Goal: Find contact information: Find contact information

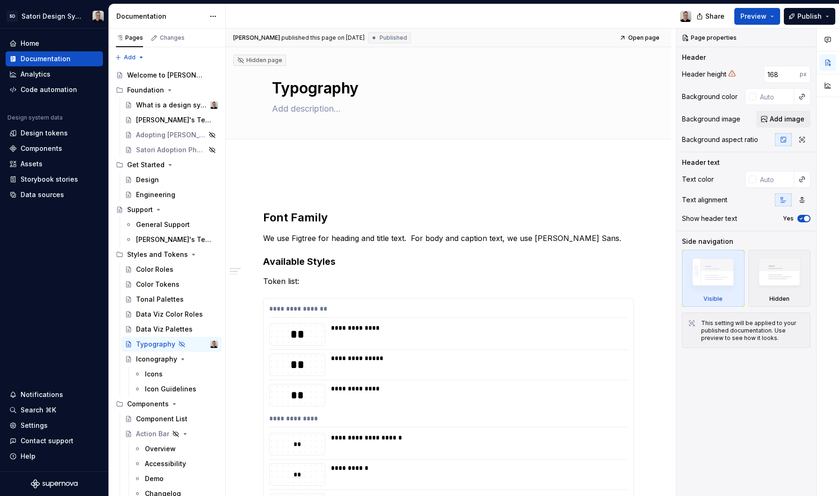
scroll to position [62, 0]
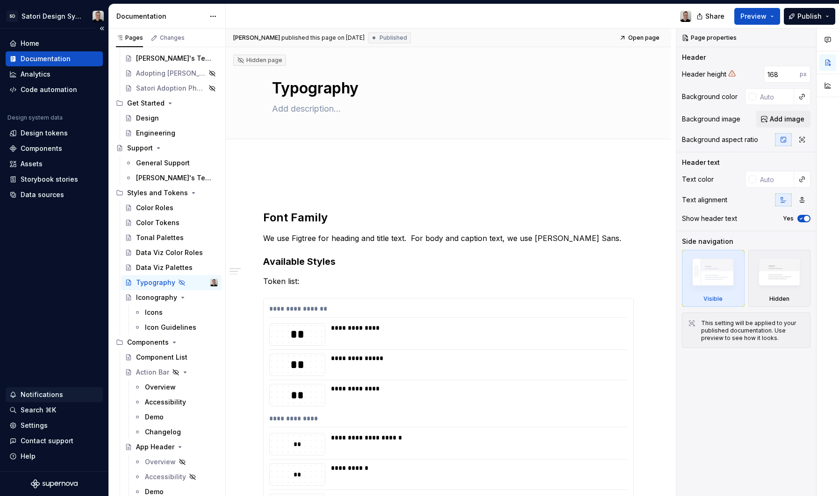
click at [48, 388] on div "Notifications" at bounding box center [54, 394] width 97 height 15
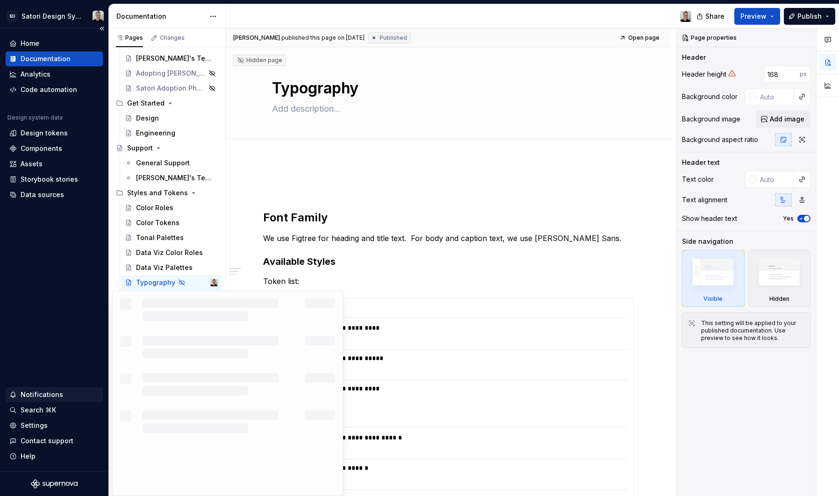
click at [48, 394] on html "SD Satori Design System Home Documentation Analytics Code automation Design sys…" at bounding box center [419, 248] width 839 height 496
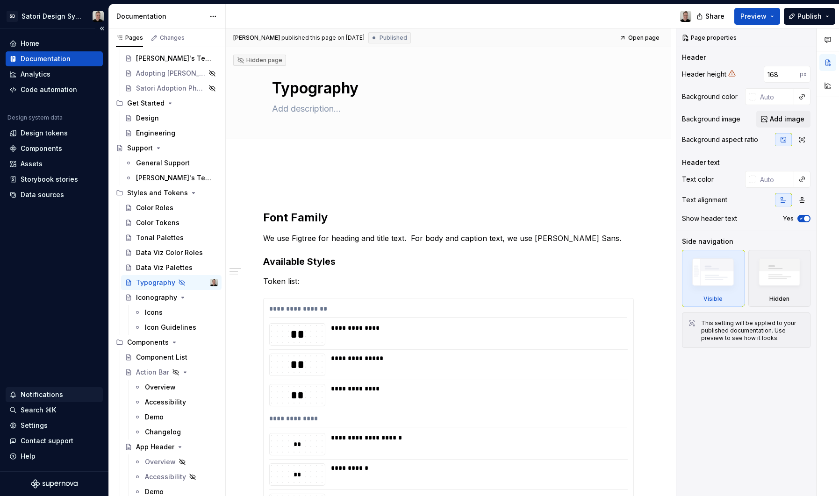
type textarea "*"
click at [46, 397] on div "Notifications" at bounding box center [42, 394] width 43 height 9
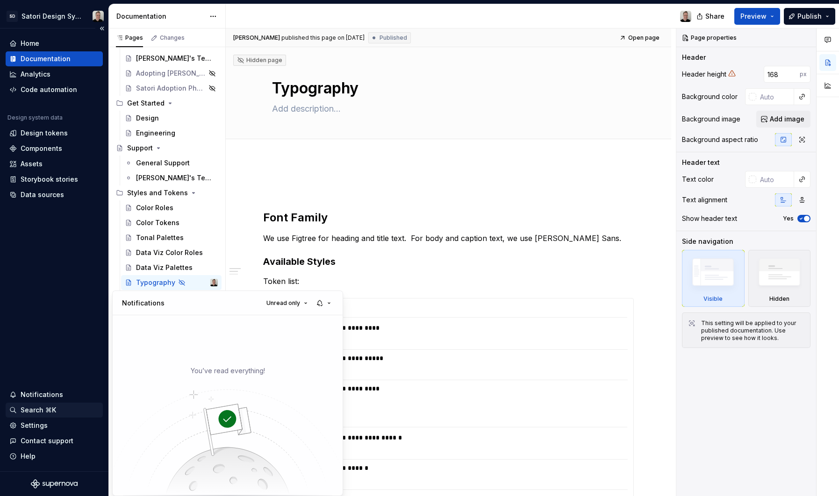
click at [35, 410] on html "SD Satori Design System Home Documentation Analytics Code automation Design sys…" at bounding box center [419, 248] width 839 height 496
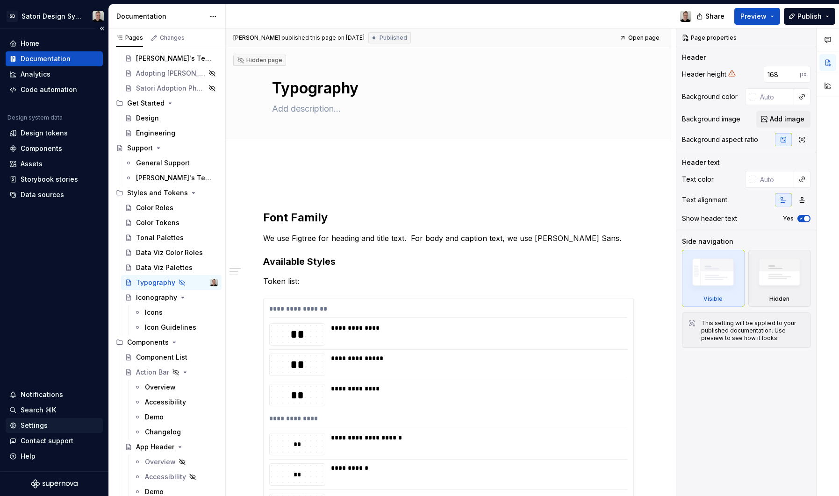
click at [35, 429] on div "Settings" at bounding box center [34, 425] width 27 height 9
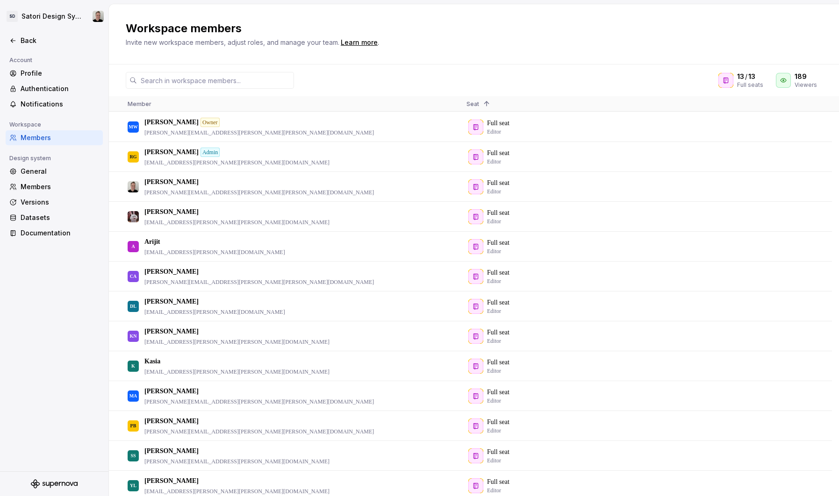
click at [35, 429] on div "Account Profile Authentication Notifications Workspace Members Design system Ge…" at bounding box center [54, 263] width 108 height 417
click at [236, 72] on input "text" at bounding box center [215, 80] width 157 height 17
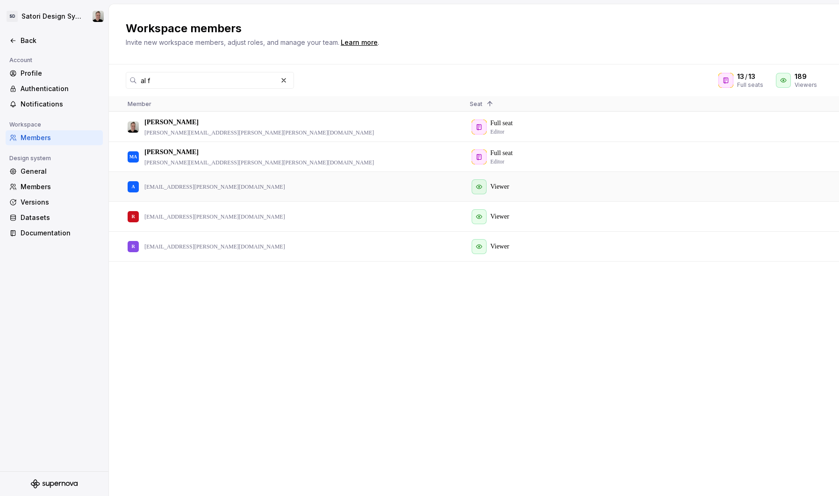
drag, startPoint x: 214, startPoint y: 188, endPoint x: 147, endPoint y: 187, distance: 66.4
click at [147, 187] on div "A [EMAIL_ADDRESS][PERSON_NAME][DOMAIN_NAME]" at bounding box center [291, 186] width 327 height 29
click at [147, 187] on p "[EMAIL_ADDRESS][PERSON_NAME][DOMAIN_NAME]" at bounding box center [214, 186] width 141 height 7
click at [187, 188] on p "[EMAIL_ADDRESS][PERSON_NAME][DOMAIN_NAME]" at bounding box center [214, 186] width 141 height 7
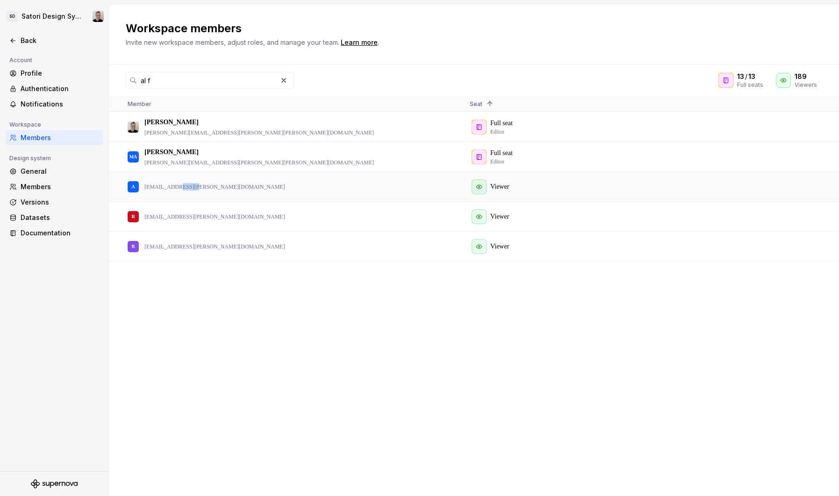
click at [187, 188] on p "[EMAIL_ADDRESS][PERSON_NAME][DOMAIN_NAME]" at bounding box center [214, 186] width 141 height 7
copy p "[EMAIL_ADDRESS][PERSON_NAME][DOMAIN_NAME]"
drag, startPoint x: 184, startPoint y: 81, endPoint x: 61, endPoint y: 82, distance: 122.9
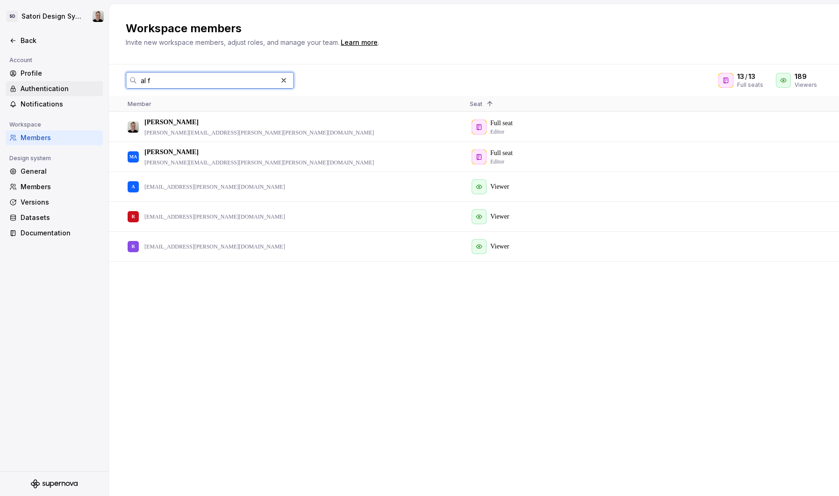
click at [61, 82] on div "SD Satori Design System Back Account Profile Authentication Notifications Works…" at bounding box center [419, 248] width 839 height 496
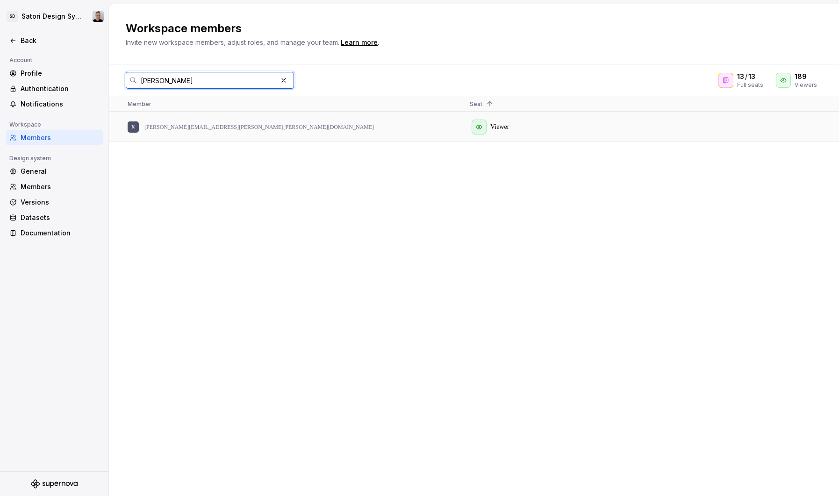
type input "[PERSON_NAME]"
click at [194, 126] on p "[PERSON_NAME][EMAIL_ADDRESS][PERSON_NAME][PERSON_NAME][DOMAIN_NAME]" at bounding box center [258, 126] width 229 height 7
click at [193, 126] on p "[PERSON_NAME][EMAIL_ADDRESS][PERSON_NAME][PERSON_NAME][DOMAIN_NAME]" at bounding box center [258, 126] width 229 height 7
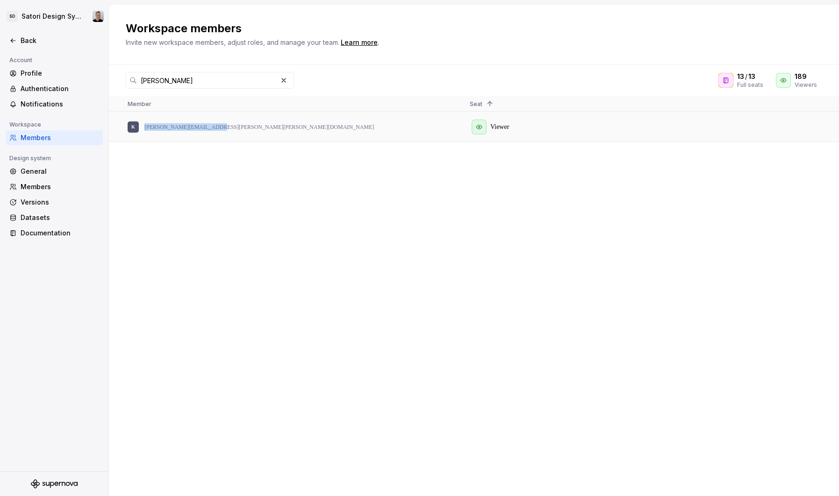
click at [193, 126] on p "[PERSON_NAME][EMAIL_ADDRESS][PERSON_NAME][PERSON_NAME][DOMAIN_NAME]" at bounding box center [258, 126] width 229 height 7
click at [287, 81] on button "button" at bounding box center [283, 80] width 13 height 13
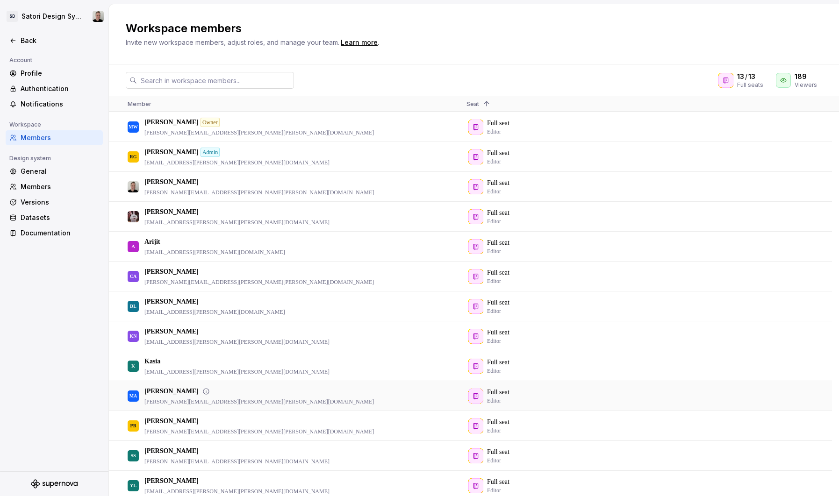
click at [202, 400] on p "[PERSON_NAME][EMAIL_ADDRESS][PERSON_NAME][PERSON_NAME][DOMAIN_NAME]" at bounding box center [258, 401] width 229 height 7
click at [203, 400] on p "[PERSON_NAME][EMAIL_ADDRESS][PERSON_NAME][PERSON_NAME][DOMAIN_NAME]" at bounding box center [258, 401] width 229 height 7
copy p "[PERSON_NAME][EMAIL_ADDRESS][PERSON_NAME][PERSON_NAME][DOMAIN_NAME]"
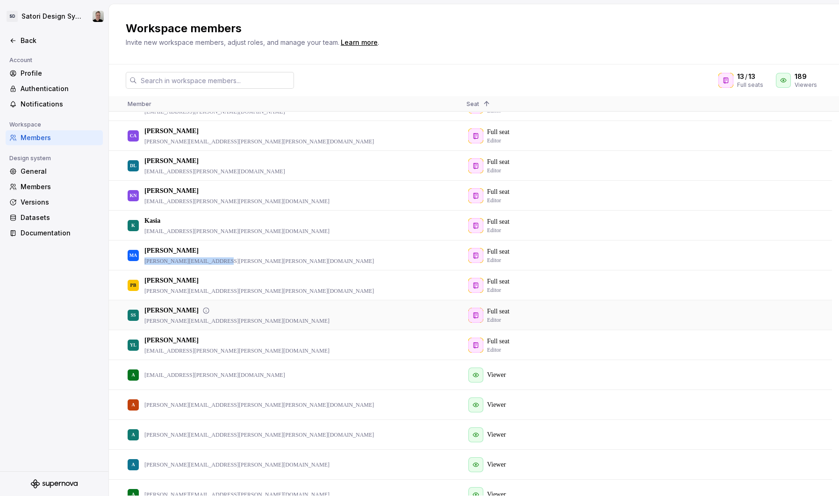
scroll to position [139, 0]
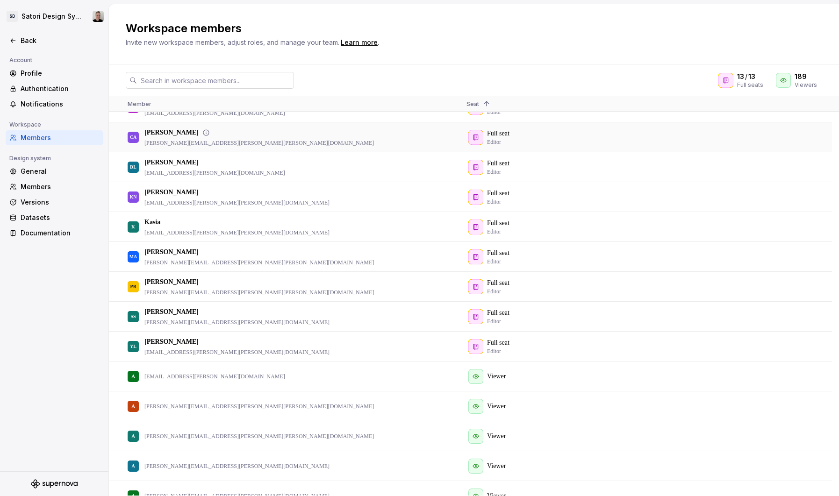
click at [180, 141] on p "[PERSON_NAME][EMAIL_ADDRESS][PERSON_NAME][PERSON_NAME][DOMAIN_NAME]" at bounding box center [258, 142] width 229 height 7
click at [179, 141] on p "[PERSON_NAME][EMAIL_ADDRESS][PERSON_NAME][PERSON_NAME][DOMAIN_NAME]" at bounding box center [258, 142] width 229 height 7
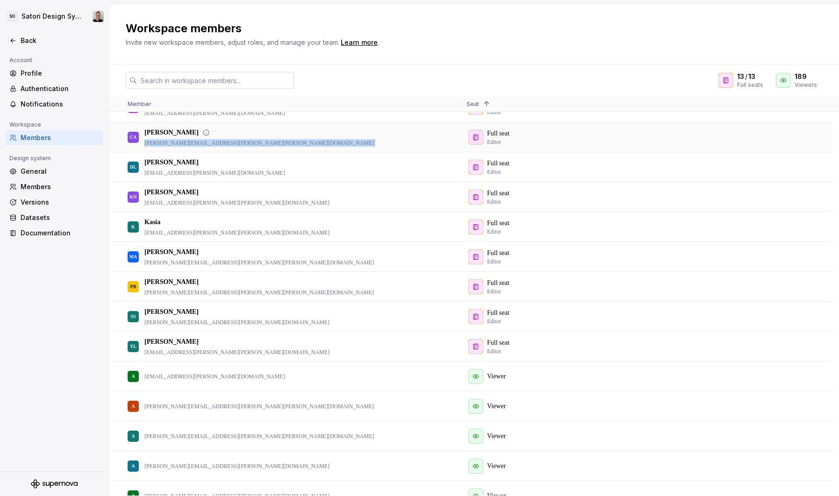
click at [179, 141] on p "[PERSON_NAME][EMAIL_ADDRESS][PERSON_NAME][PERSON_NAME][DOMAIN_NAME]" at bounding box center [258, 142] width 229 height 7
